Goal: Task Accomplishment & Management: Use online tool/utility

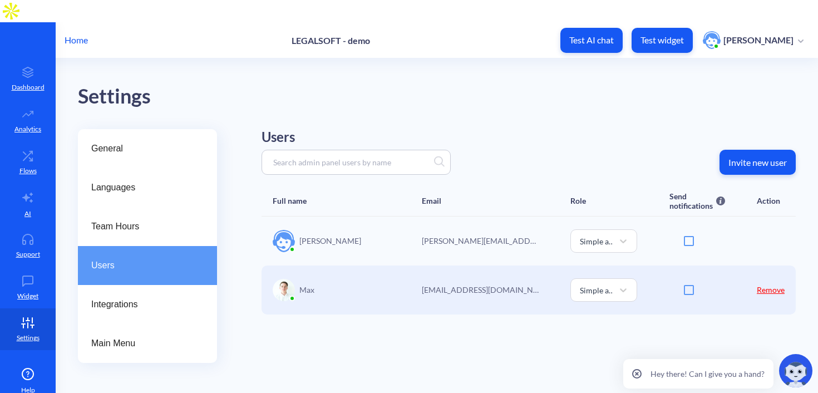
click at [82, 33] on p "Home" at bounding box center [76, 39] width 23 height 13
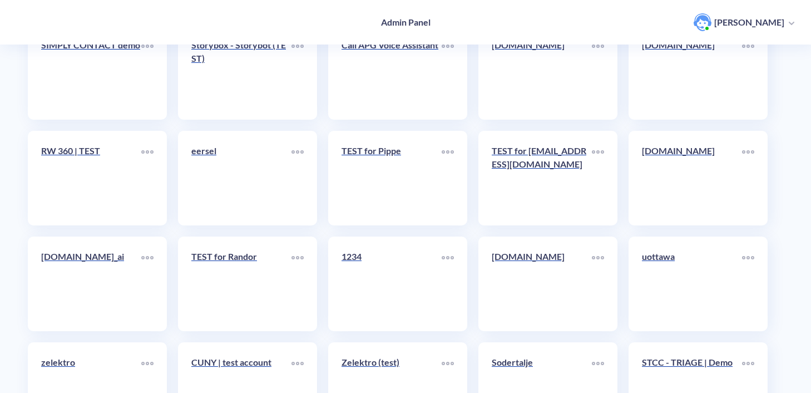
scroll to position [13693, 0]
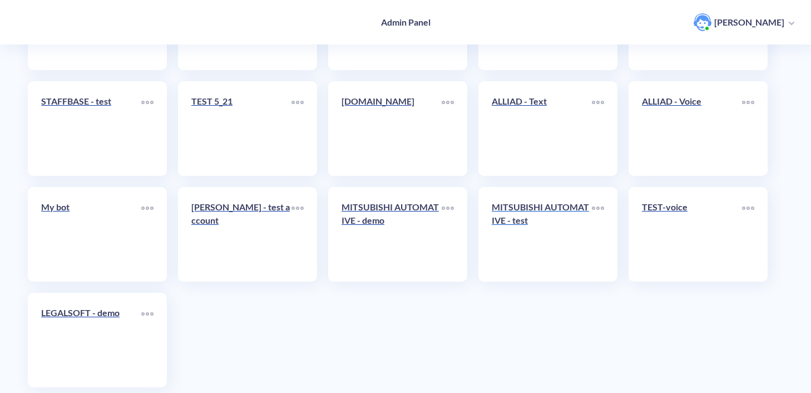
click at [520, 220] on link "MITSUBISHI AUTOMATIVE - test" at bounding box center [542, 234] width 100 height 68
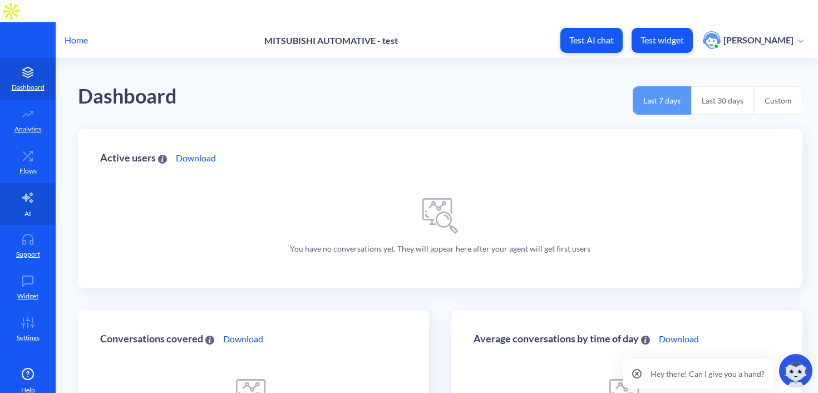
click at [18, 195] on link "AI" at bounding box center [28, 204] width 56 height 42
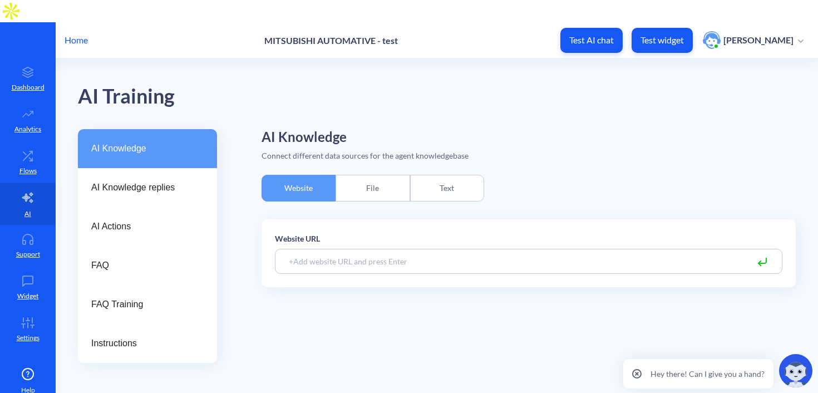
click at [390, 175] on div "File" at bounding box center [372, 188] width 74 height 27
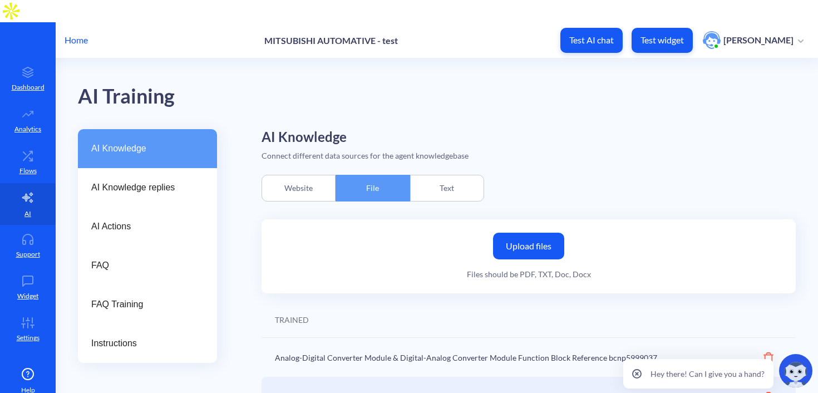
click at [531, 232] on label "Upload files" at bounding box center [528, 245] width 71 height 27
click at [0, 0] on input "Upload files" at bounding box center [0, 0] width 0 height 0
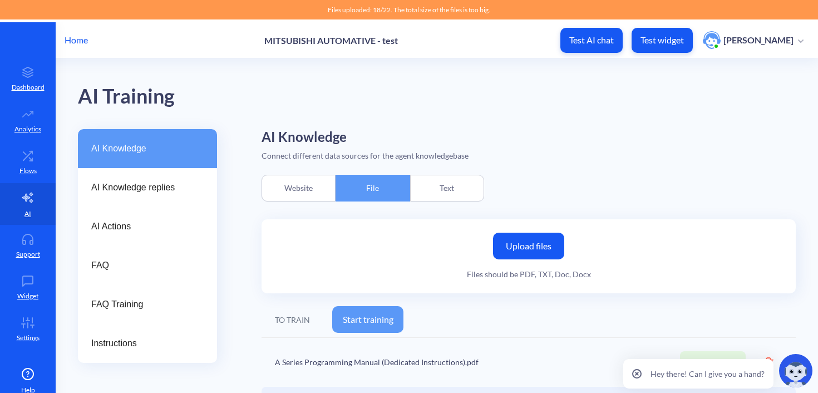
click at [530, 232] on label "Upload files" at bounding box center [528, 245] width 71 height 27
click at [0, 0] on input "Upload files" at bounding box center [0, 0] width 0 height 0
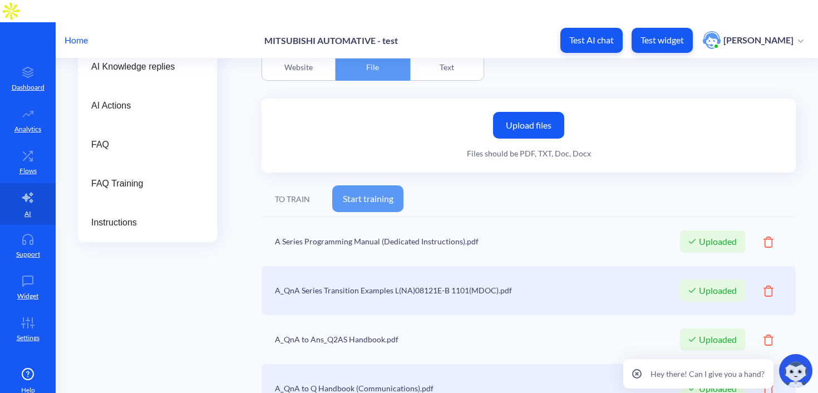
scroll to position [10, 0]
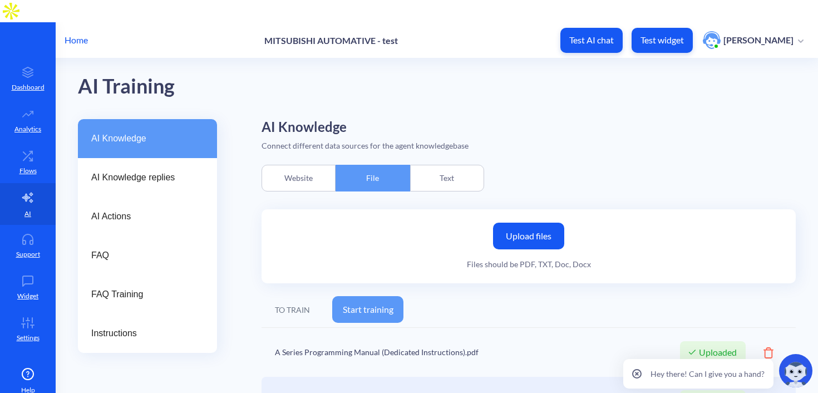
click at [527, 222] on label "Upload files" at bounding box center [528, 235] width 71 height 27
click at [0, 0] on input "Upload files" at bounding box center [0, 0] width 0 height 0
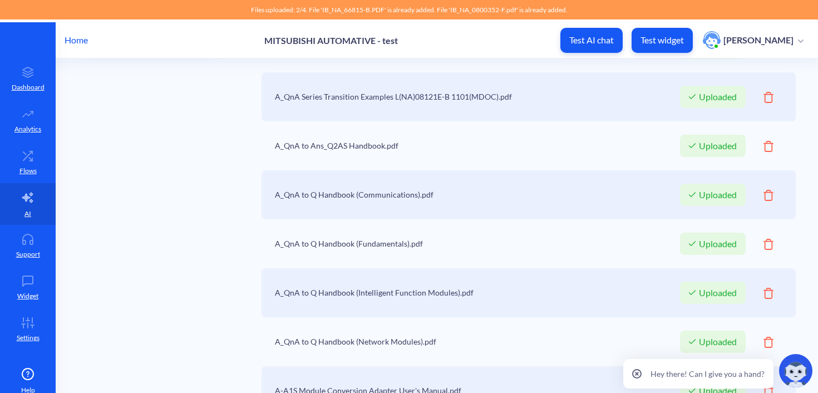
scroll to position [65, 0]
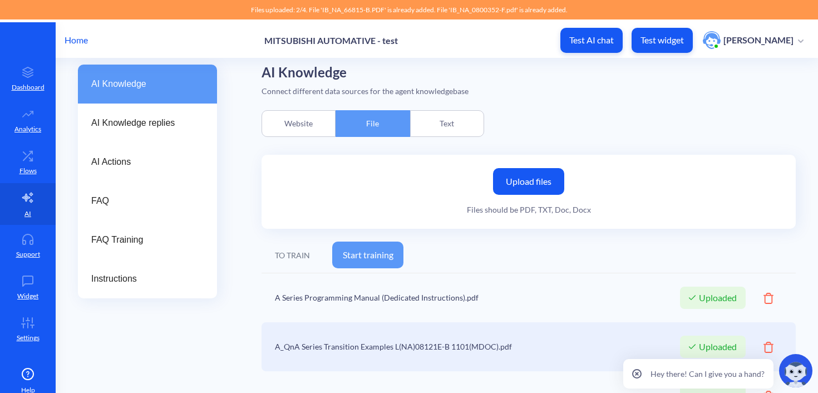
click at [539, 168] on label "Upload files" at bounding box center [528, 181] width 71 height 27
click at [0, 0] on input "Upload files" at bounding box center [0, 0] width 0 height 0
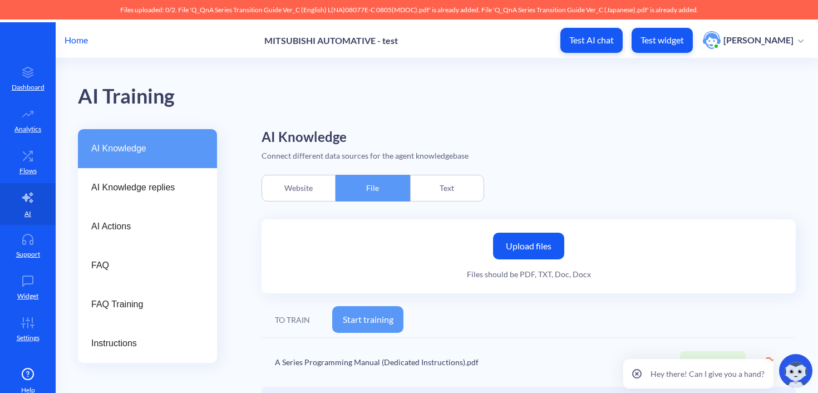
scroll to position [2, 0]
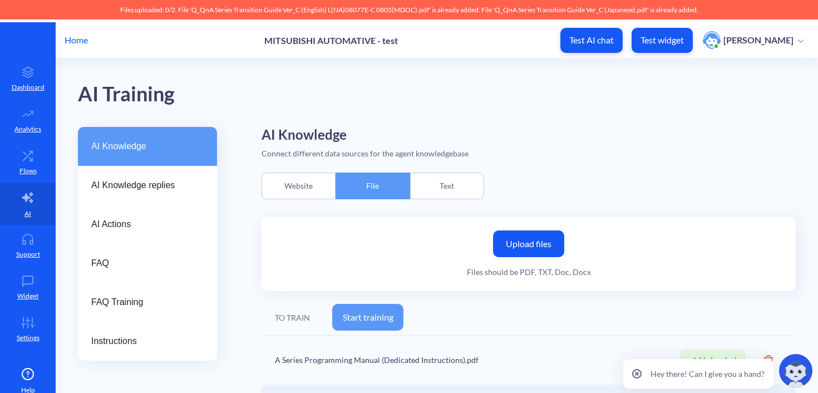
click at [527, 230] on label "Upload files" at bounding box center [528, 243] width 71 height 27
click at [0, 0] on input "Upload files" at bounding box center [0, 0] width 0 height 0
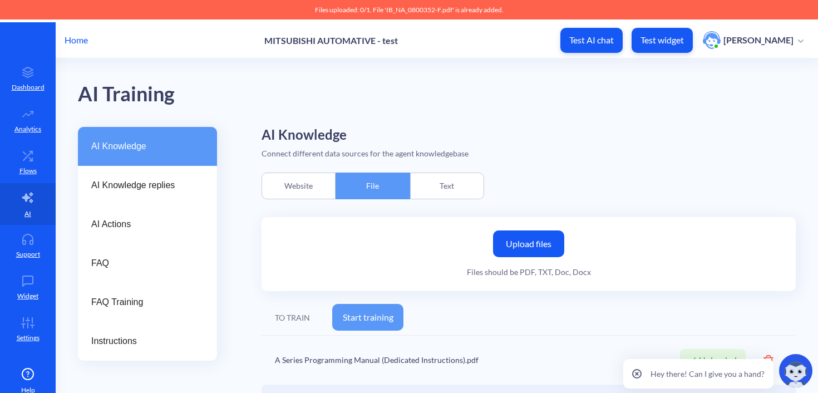
click at [538, 230] on label "Upload files" at bounding box center [528, 243] width 71 height 27
click at [0, 0] on input "Upload files" at bounding box center [0, 0] width 0 height 0
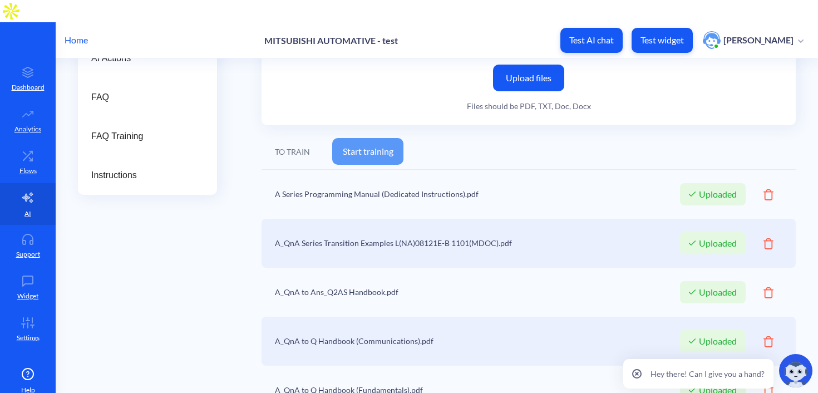
scroll to position [0, 0]
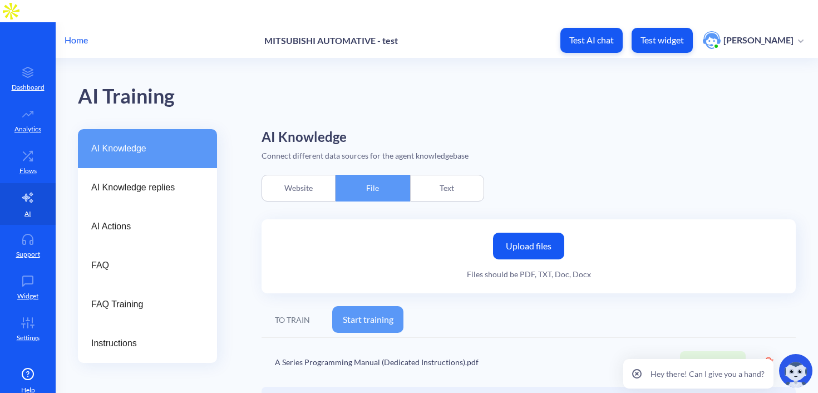
click at [534, 232] on label "Upload files" at bounding box center [528, 245] width 71 height 27
click at [0, 0] on input "Upload files" at bounding box center [0, 0] width 0 height 0
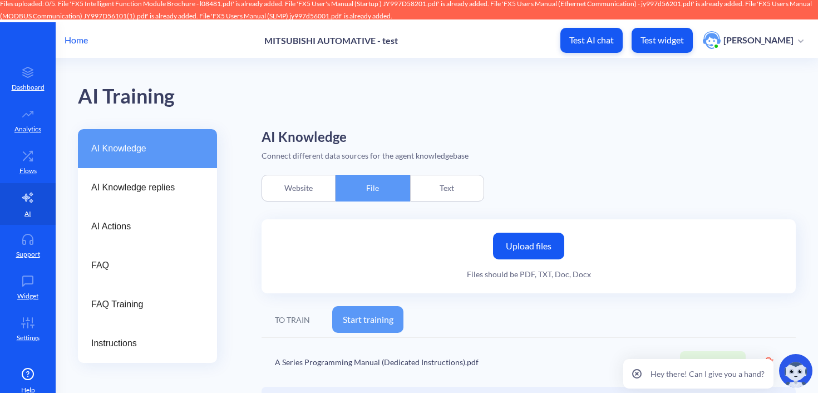
click at [548, 232] on label "Upload files" at bounding box center [528, 245] width 71 height 27
click at [0, 0] on input "Upload files" at bounding box center [0, 0] width 0 height 0
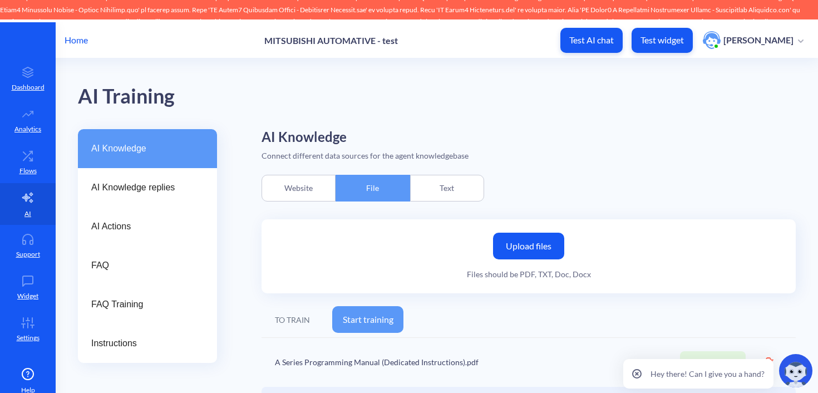
click at [514, 232] on label "Upload files" at bounding box center [528, 245] width 71 height 27
click at [0, 0] on input "Upload files" at bounding box center [0, 0] width 0 height 0
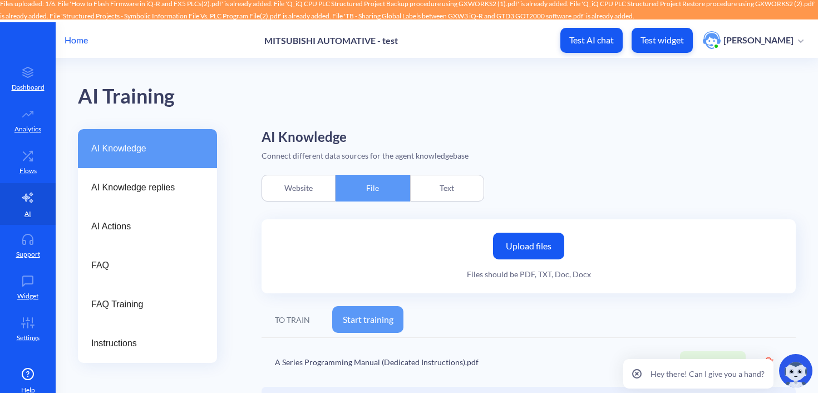
click at [531, 232] on label "Upload files" at bounding box center [528, 245] width 71 height 27
click at [0, 0] on input "Upload files" at bounding box center [0, 0] width 0 height 0
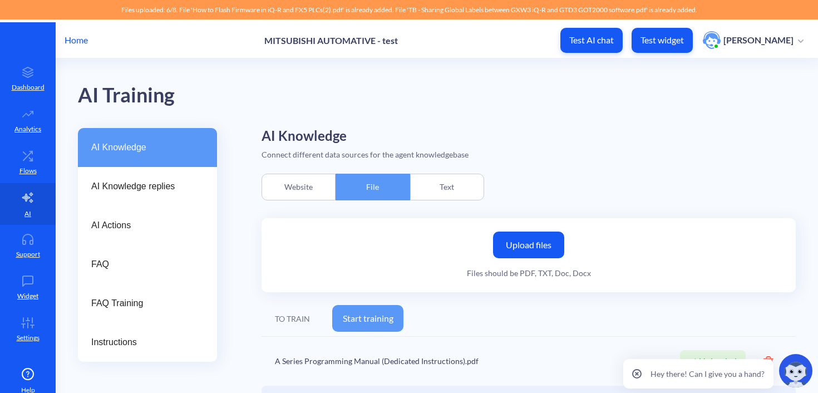
scroll to position [3, 0]
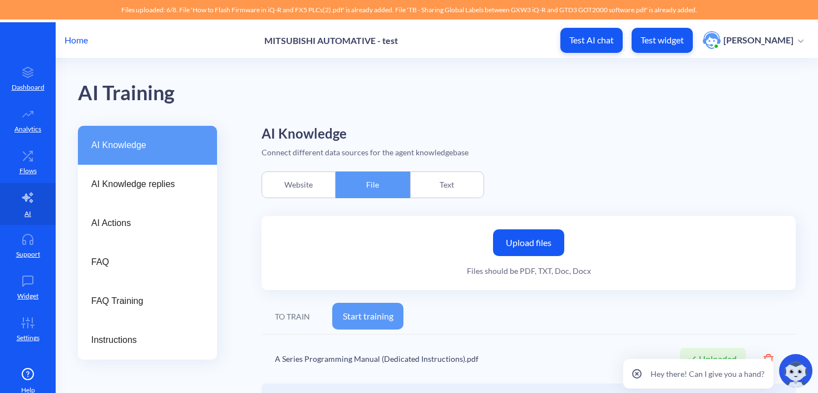
click at [545, 229] on label "Upload files" at bounding box center [528, 242] width 71 height 27
click at [0, 0] on input "Upload files" at bounding box center [0, 0] width 0 height 0
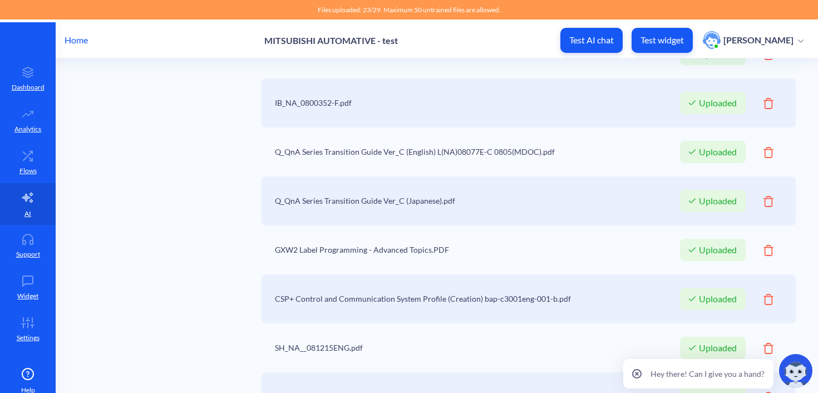
scroll to position [0, 0]
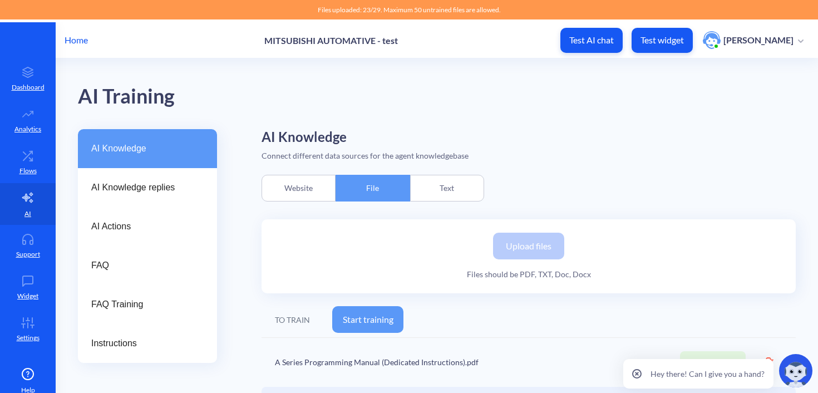
click at [359, 306] on button "Start training" at bounding box center [367, 319] width 71 height 27
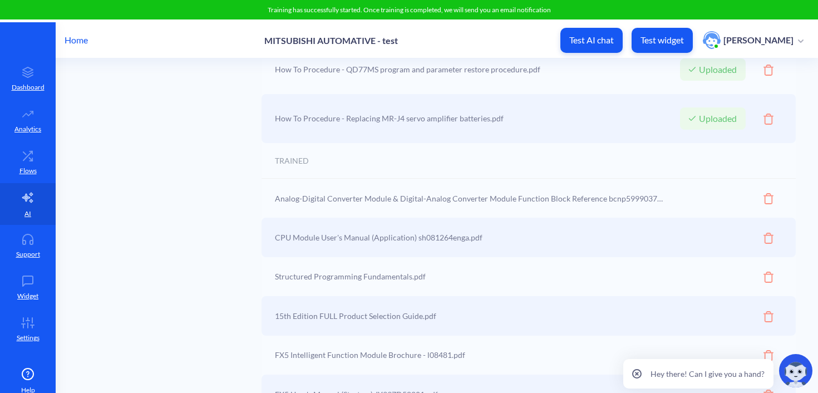
scroll to position [2604, 0]
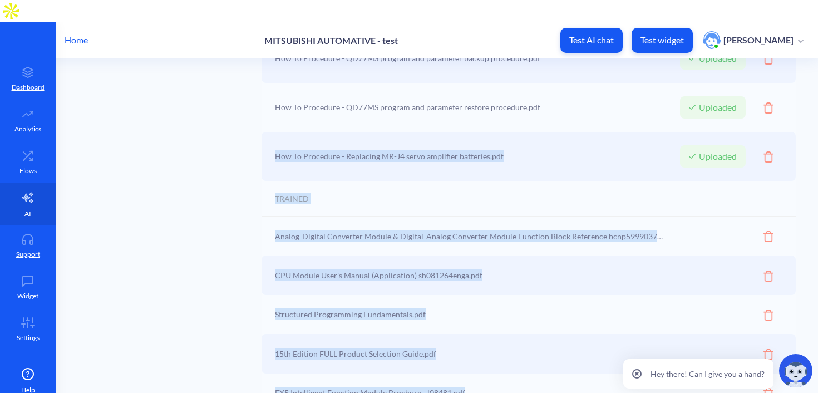
drag, startPoint x: 507, startPoint y: 137, endPoint x: 246, endPoint y: 134, distance: 261.4
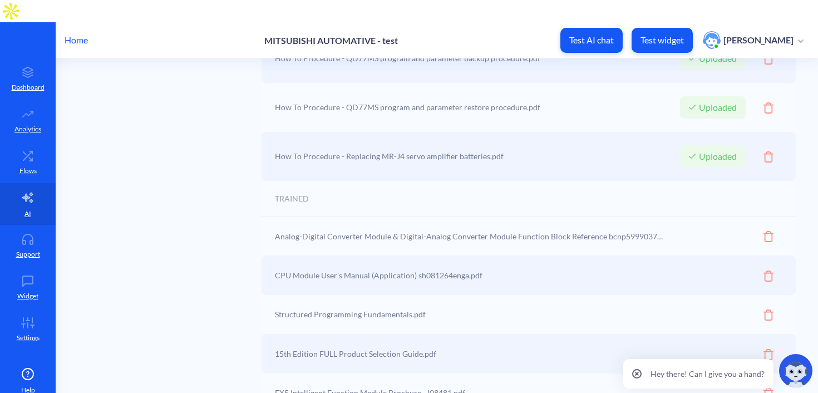
drag, startPoint x: 272, startPoint y: 133, endPoint x: 429, endPoint y: 131, distance: 157.4
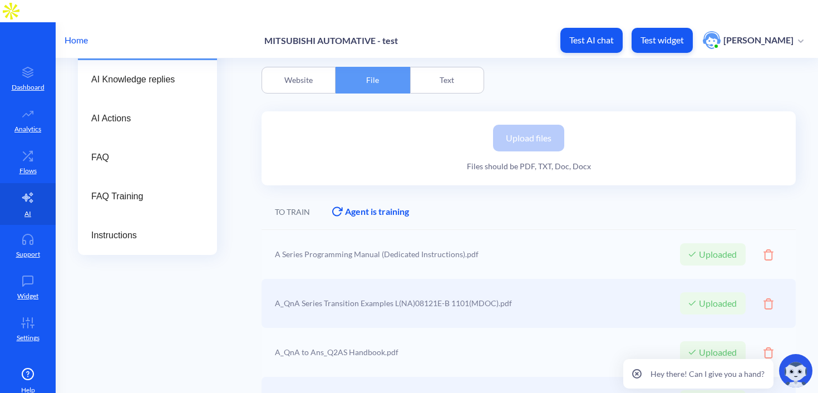
scroll to position [0, 0]
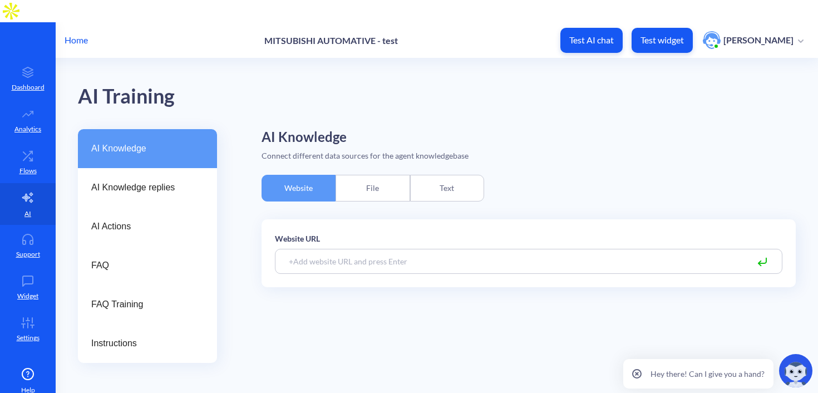
click at [371, 175] on div "File" at bounding box center [372, 188] width 74 height 27
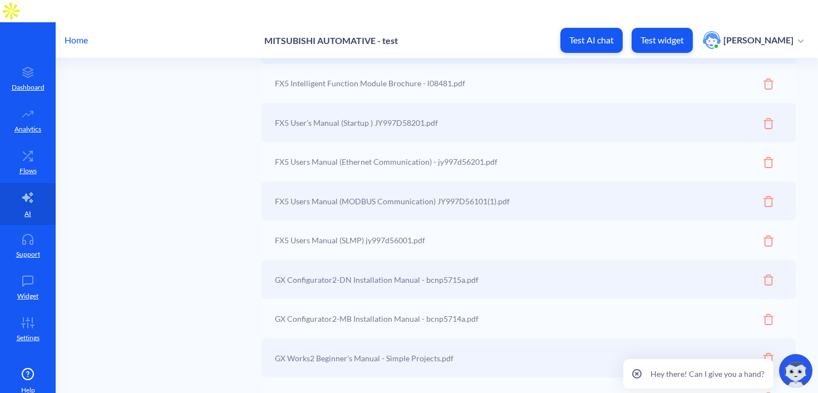
scroll to position [2906, 0]
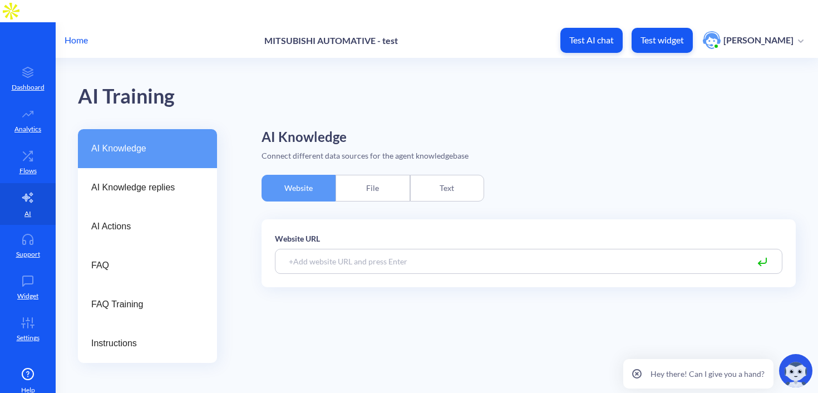
click at [348, 175] on div "File" at bounding box center [372, 188] width 74 height 27
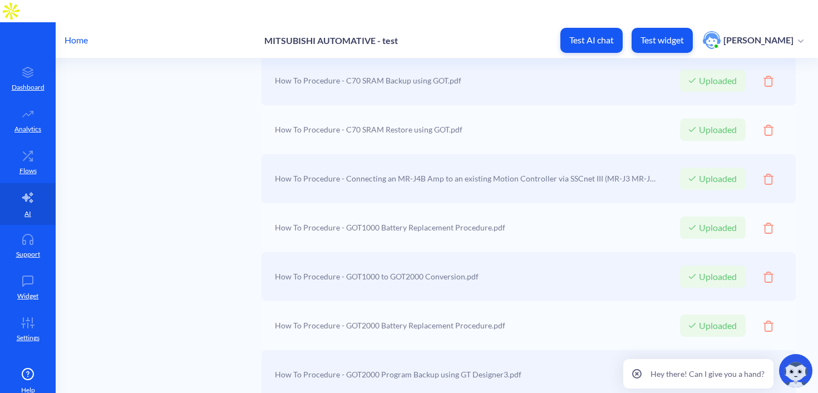
scroll to position [1801, 0]
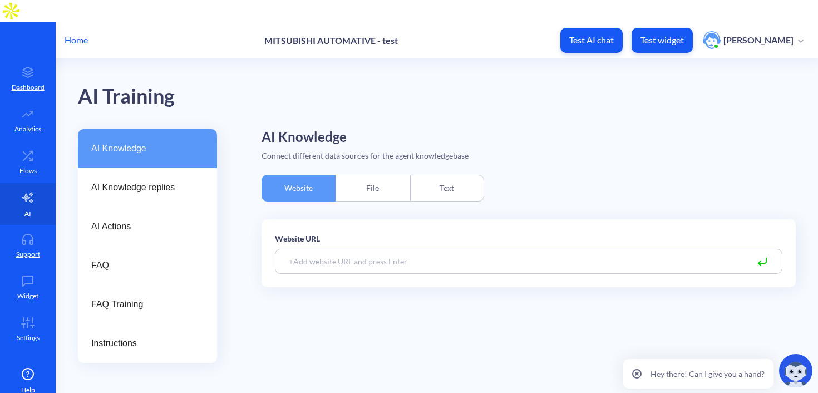
click at [362, 175] on div "File" at bounding box center [372, 188] width 74 height 27
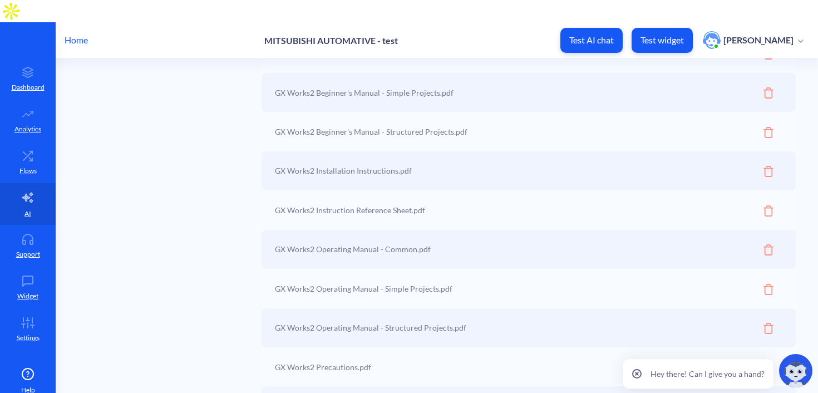
scroll to position [3279, 0]
